Goal: Contribute content: Contribute content

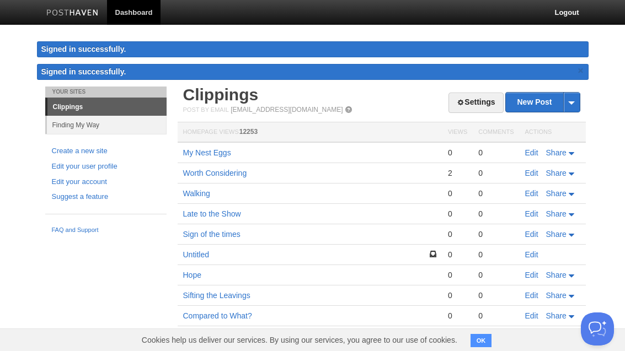
click at [527, 93] on link "New Post" at bounding box center [542, 102] width 73 height 19
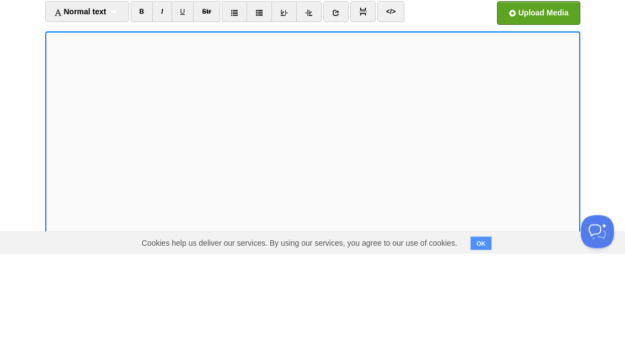
click at [46, 129] on iframe at bounding box center [312, 261] width 535 height 265
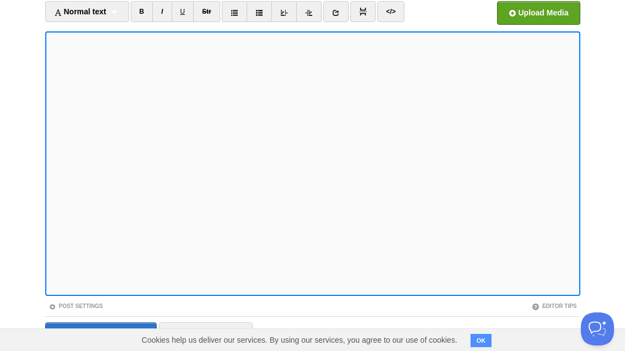
scroll to position [97, 0]
click at [309, 9] on icon at bounding box center [309, 13] width 8 height 8
click at [281, 4] on link at bounding box center [283, 12] width 25 height 21
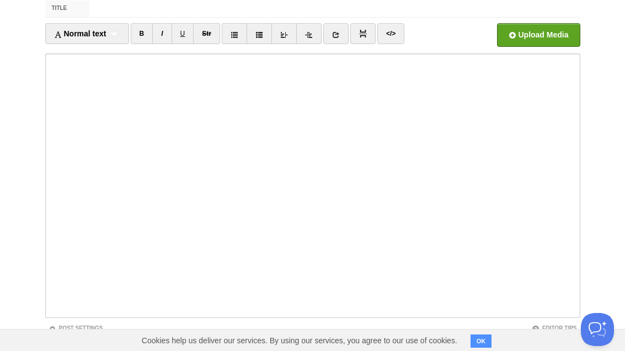
scroll to position [76, 0]
click at [336, 32] on icon at bounding box center [336, 35] width 8 height 8
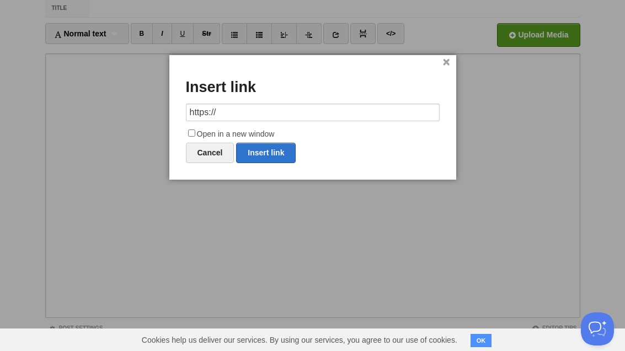
click at [194, 109] on input "https://" at bounding box center [313, 113] width 254 height 18
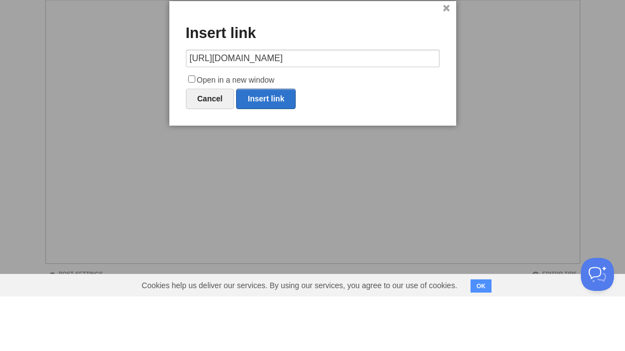
type input "[URL][DOMAIN_NAME]"
click at [188, 130] on input "Open in a new window" at bounding box center [191, 133] width 7 height 7
checkbox input "true"
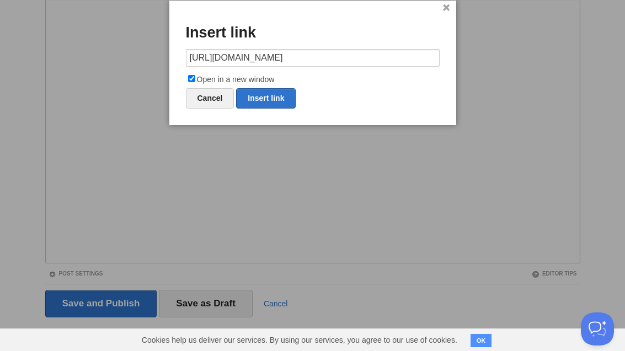
click at [251, 96] on link "Insert link" at bounding box center [266, 98] width 60 height 20
type input "https://"
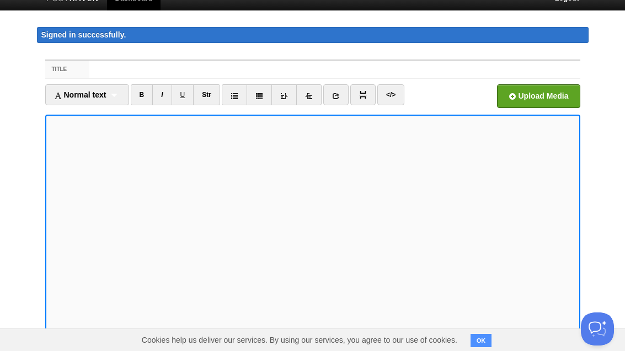
scroll to position [0, 0]
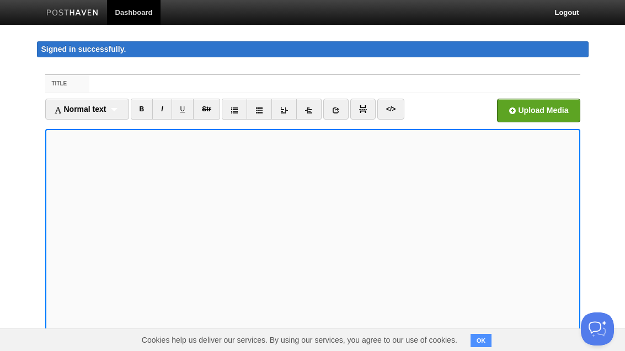
click at [54, 78] on label "Title" at bounding box center [67, 84] width 45 height 18
click at [89, 78] on input "Title" at bounding box center [334, 84] width 490 height 18
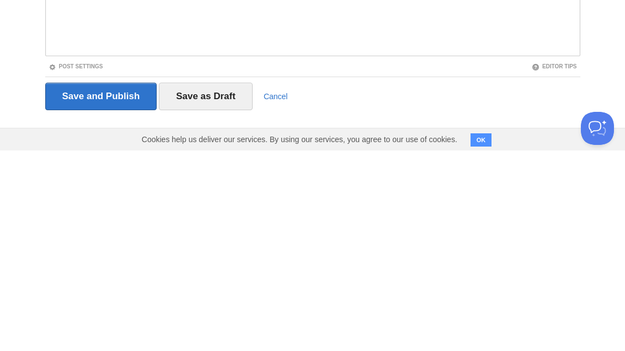
scroll to position [137, 0]
type input "Art"
click at [64, 55] on iframe at bounding box center [312, 124] width 535 height 265
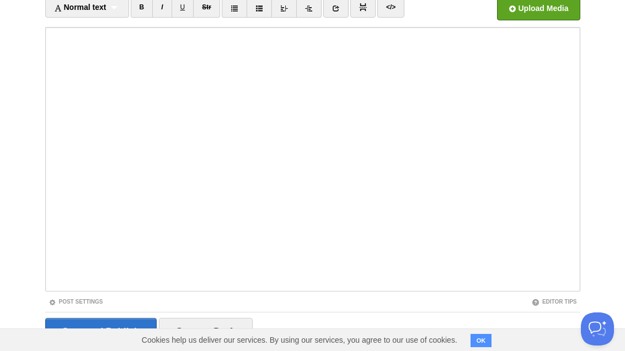
click at [62, 304] on link "Post Settings" at bounding box center [76, 302] width 55 height 6
click at [149, 345] on input "Tags" at bounding box center [267, 342] width 256 height 18
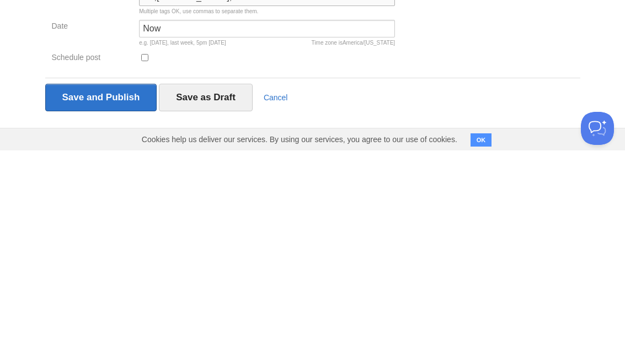
scroll to position [247, 0]
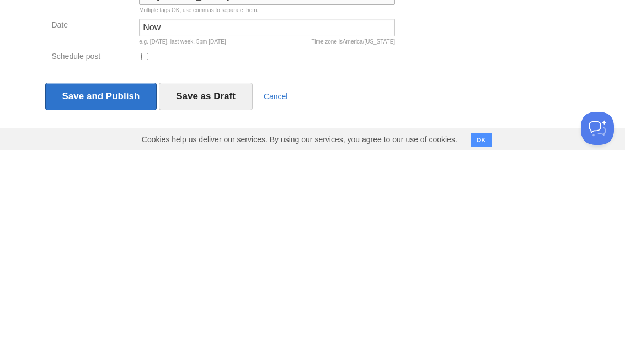
type input "Art,[PERSON_NAME],Letters of Note"
click at [81, 283] on input "Save and Publish" at bounding box center [101, 297] width 112 height 28
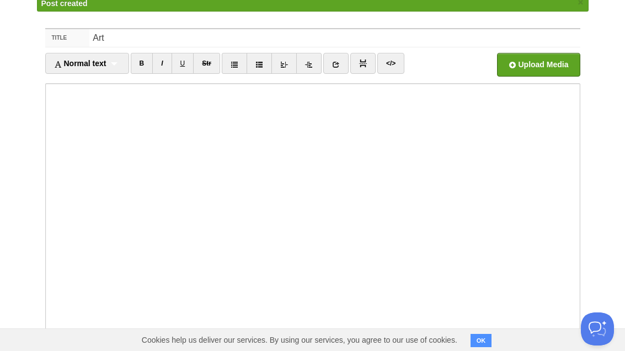
scroll to position [64, 0]
